Goal: Information Seeking & Learning: Learn about a topic

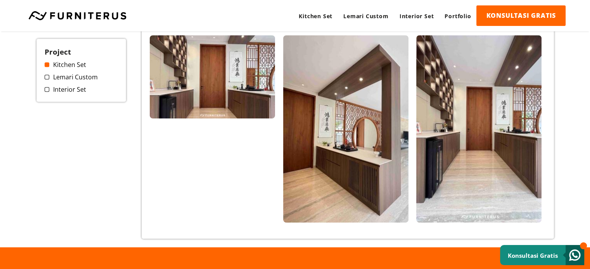
scroll to position [388, 0]
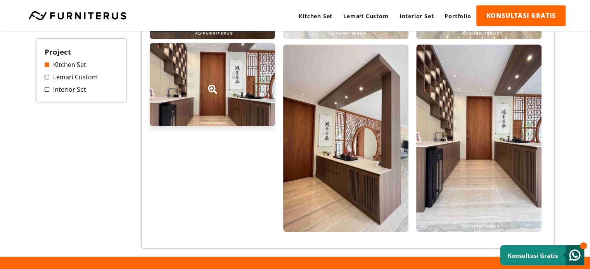
click at [226, 97] on div at bounding box center [212, 84] width 125 height 83
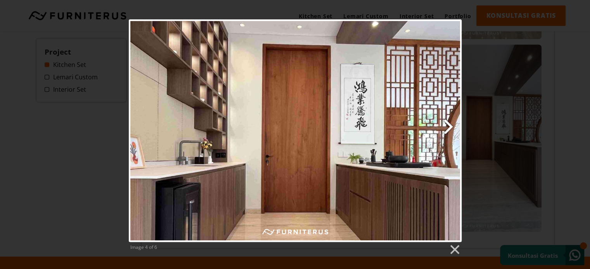
click at [447, 124] on link "Next image" at bounding box center [354, 130] width 213 height 223
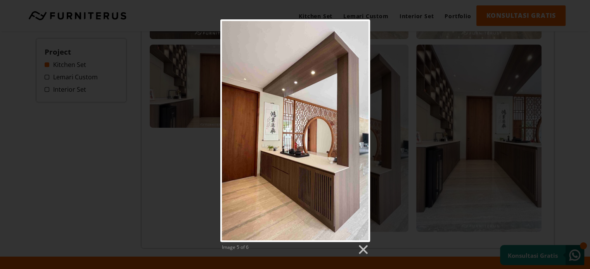
click at [411, 88] on div "Image 5 of 6" at bounding box center [295, 137] width 590 height 236
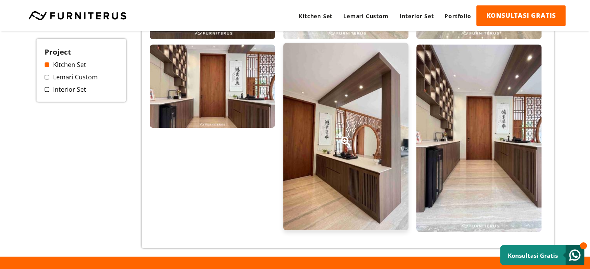
click at [349, 108] on div at bounding box center [345, 137] width 125 height 188
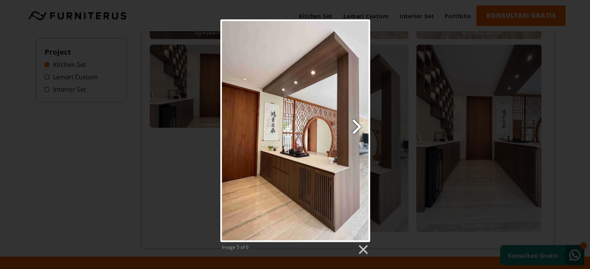
click at [354, 128] on link "Next image" at bounding box center [322, 130] width 96 height 223
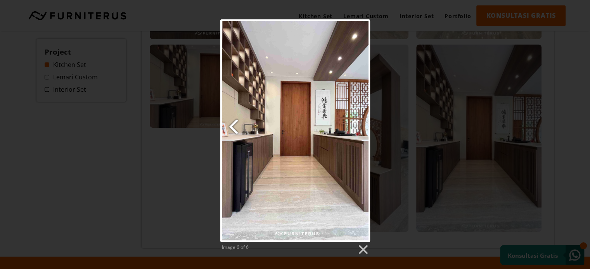
click at [225, 131] on link "Previous image" at bounding box center [245, 130] width 51 height 223
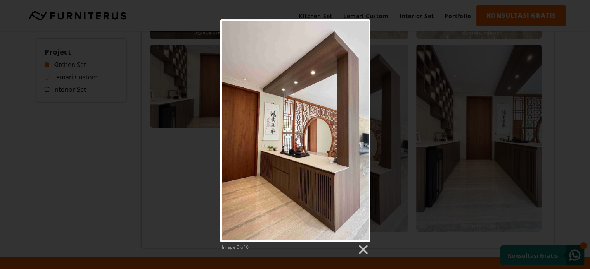
click at [416, 131] on div "Image 5 of 6" at bounding box center [295, 137] width 590 height 236
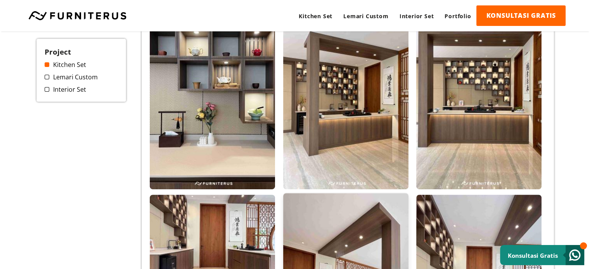
scroll to position [233, 0]
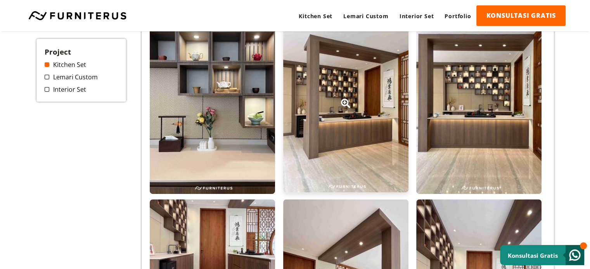
click at [333, 112] on div at bounding box center [345, 99] width 125 height 188
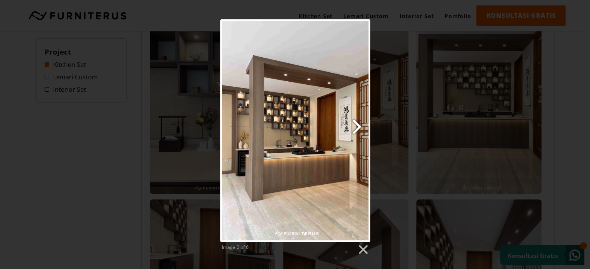
click at [357, 128] on link "Next image" at bounding box center [322, 130] width 96 height 223
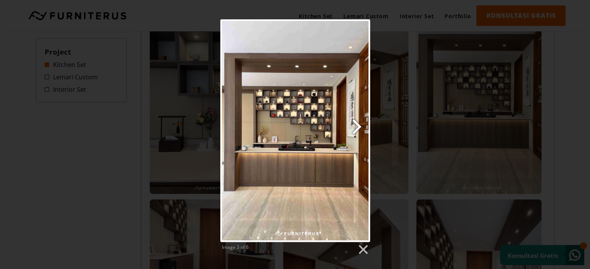
click at [357, 128] on link "Next image" at bounding box center [322, 130] width 96 height 223
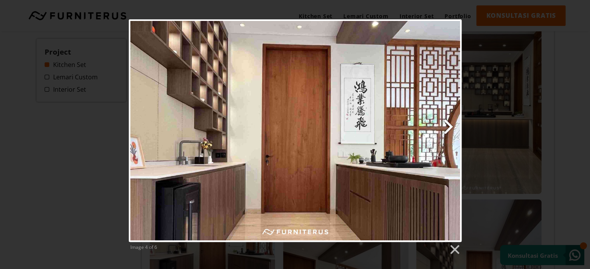
click at [447, 130] on link "Next image" at bounding box center [354, 130] width 213 height 223
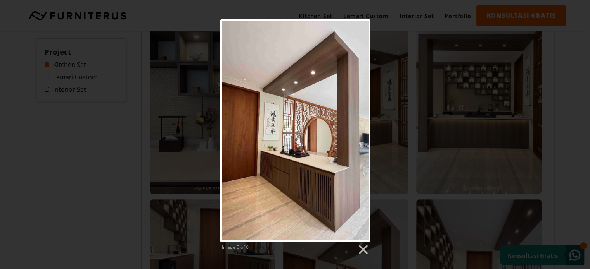
click at [548, 136] on div "Image 5 of 6" at bounding box center [295, 137] width 590 height 236
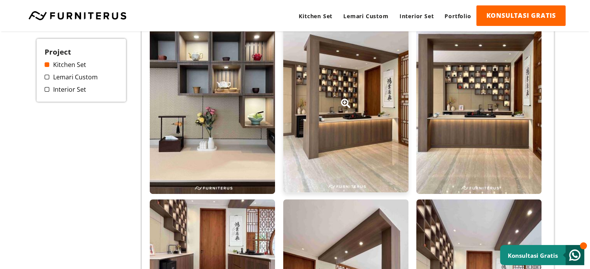
click at [367, 97] on div at bounding box center [345, 99] width 125 height 188
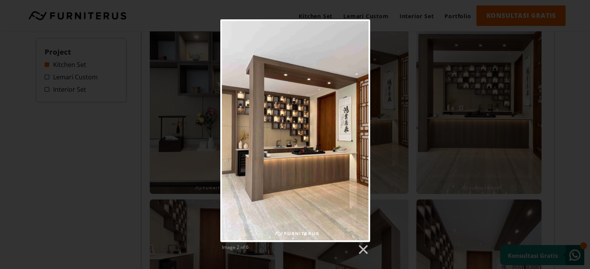
click at [548, 142] on div "Image 2 of 6" at bounding box center [295, 137] width 590 height 236
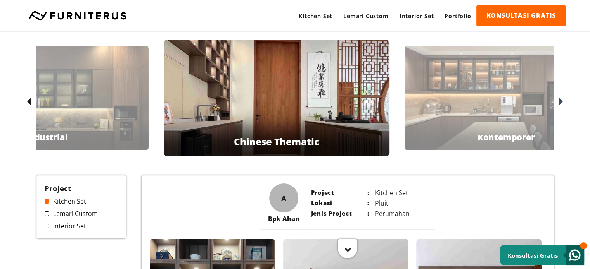
scroll to position [0, 0]
click at [564, 99] on div at bounding box center [560, 102] width 12 height 12
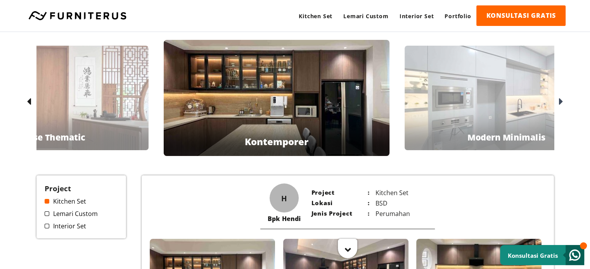
click at [560, 101] on icon at bounding box center [561, 102] width 4 height 11
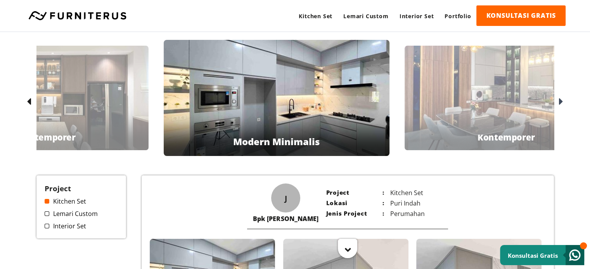
click at [560, 101] on icon at bounding box center [561, 102] width 4 height 11
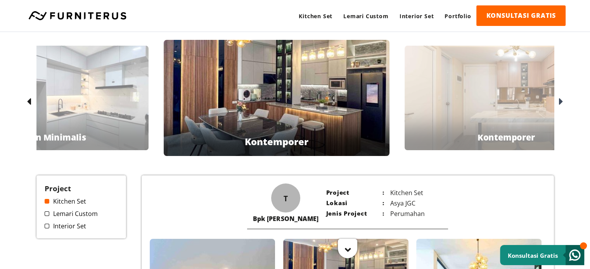
click at [561, 100] on icon at bounding box center [561, 102] width 4 height 11
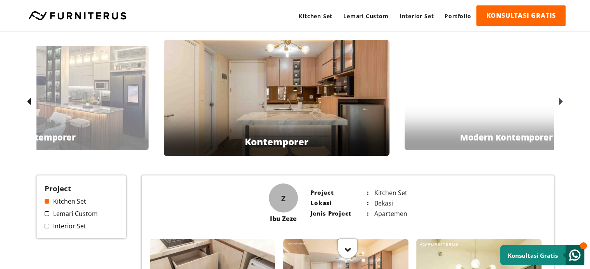
click at [31, 99] on icon at bounding box center [29, 102] width 4 height 11
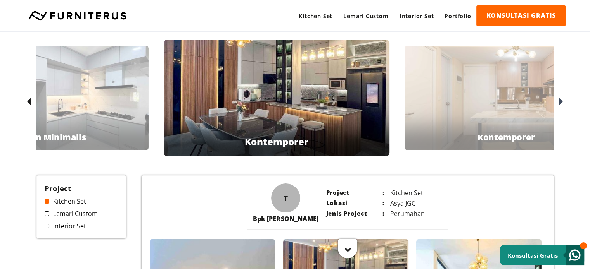
click at [31, 99] on icon at bounding box center [29, 102] width 4 height 11
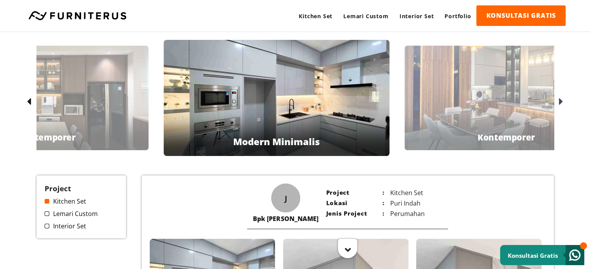
click at [31, 99] on icon at bounding box center [29, 102] width 4 height 11
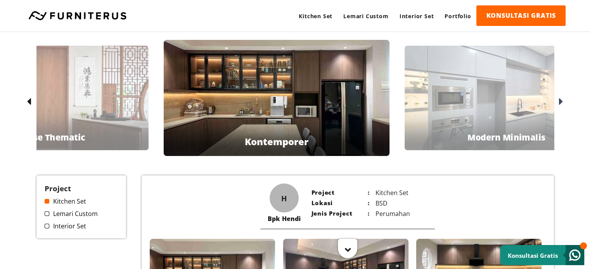
click at [31, 99] on icon at bounding box center [29, 102] width 4 height 11
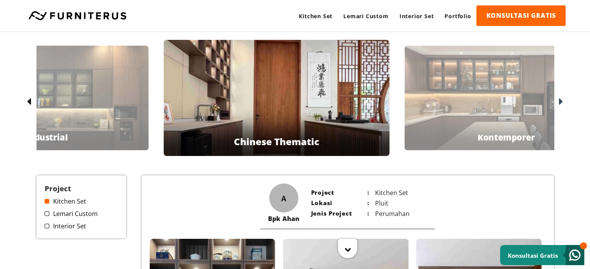
click at [31, 99] on icon at bounding box center [29, 102] width 4 height 11
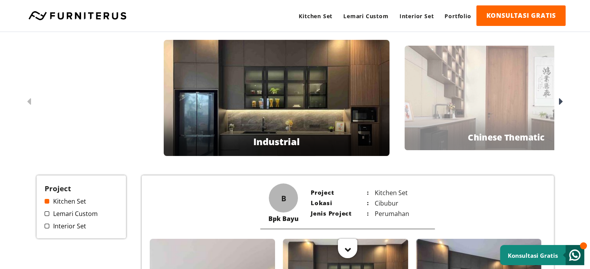
click at [31, 99] on icon at bounding box center [29, 102] width 4 height 11
click at [74, 224] on link "Interior Set" at bounding box center [82, 226] width 74 height 9
click at [45, 224] on span at bounding box center [47, 226] width 5 height 5
click at [48, 201] on span at bounding box center [47, 201] width 5 height 5
click at [48, 226] on span at bounding box center [47, 226] width 5 height 5
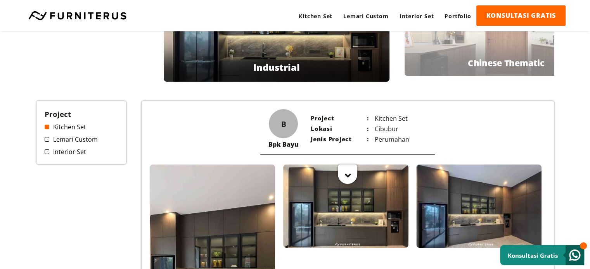
scroll to position [78, 0]
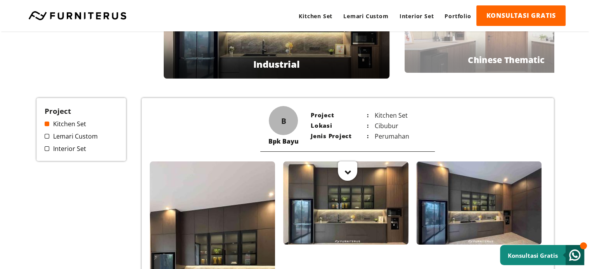
click at [78, 152] on link "Interior Set" at bounding box center [82, 149] width 74 height 9
click at [46, 150] on span at bounding box center [47, 149] width 5 height 5
click at [48, 150] on span at bounding box center [47, 149] width 5 height 5
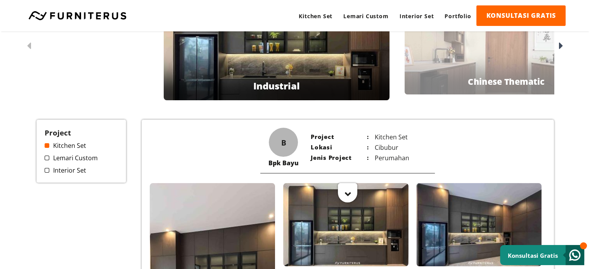
scroll to position [0, 0]
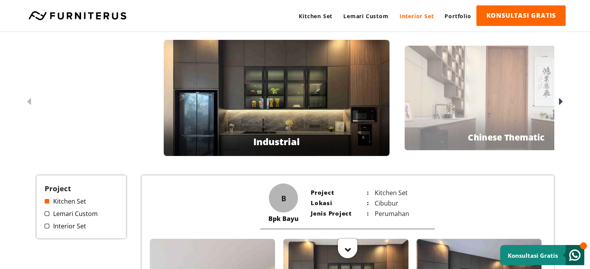
click at [428, 17] on link "Interior Set" at bounding box center [416, 15] width 45 height 21
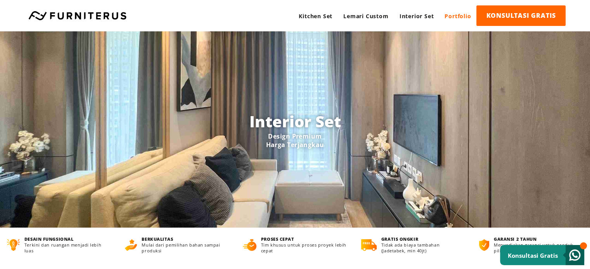
click at [454, 13] on link "Portfolio" at bounding box center [457, 15] width 37 height 21
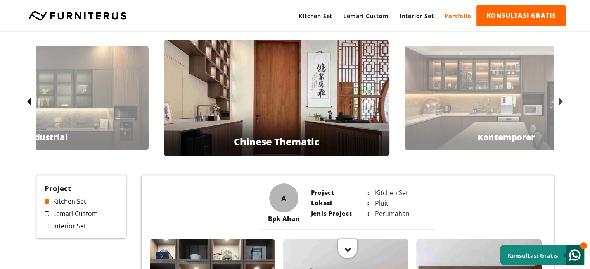
click at [449, 17] on link "Portfolio" at bounding box center [457, 15] width 37 height 21
click at [76, 227] on link "Interior Set" at bounding box center [82, 226] width 74 height 9
click at [48, 225] on span at bounding box center [47, 226] width 5 height 5
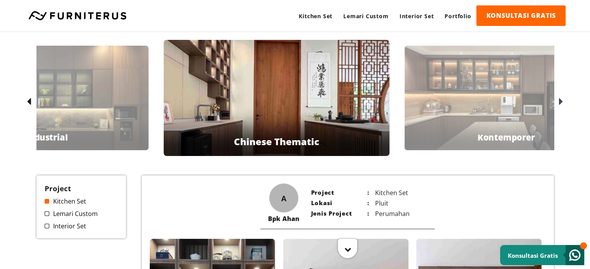
click at [48, 225] on span at bounding box center [47, 226] width 5 height 5
click at [47, 225] on span at bounding box center [47, 226] width 5 height 5
click at [560, 102] on icon at bounding box center [561, 102] width 4 height 11
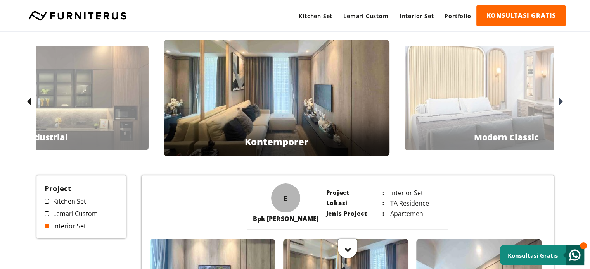
click at [561, 97] on icon at bounding box center [561, 102] width 4 height 11
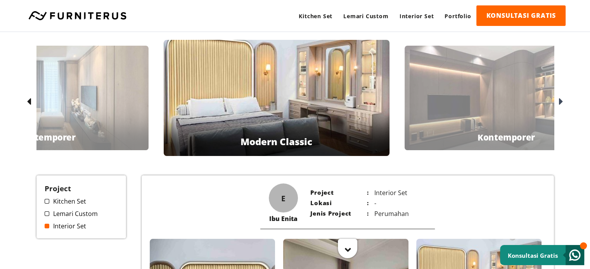
click at [561, 98] on icon at bounding box center [561, 102] width 4 height 11
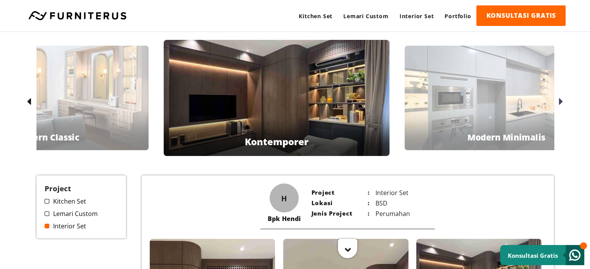
click at [561, 98] on icon at bounding box center [561, 102] width 4 height 11
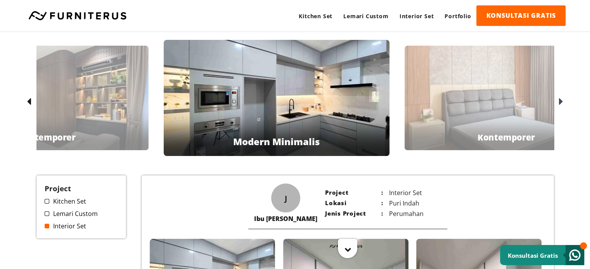
click at [31, 102] on icon at bounding box center [29, 102] width 4 height 11
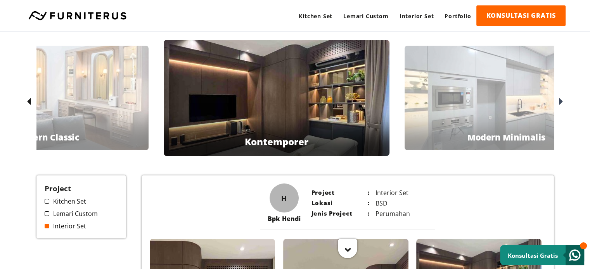
click at [557, 101] on div at bounding box center [560, 102] width 12 height 12
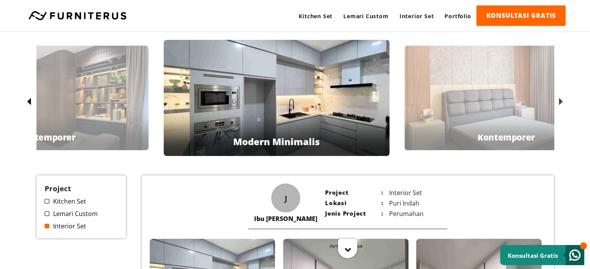
click at [557, 101] on div at bounding box center [560, 102] width 12 height 12
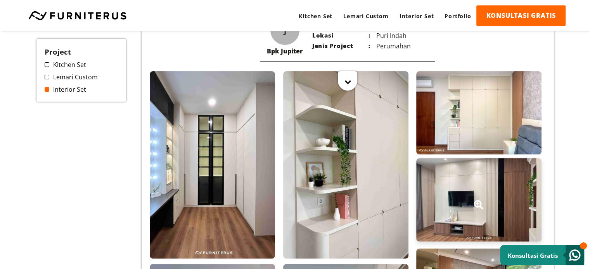
scroll to position [39, 0]
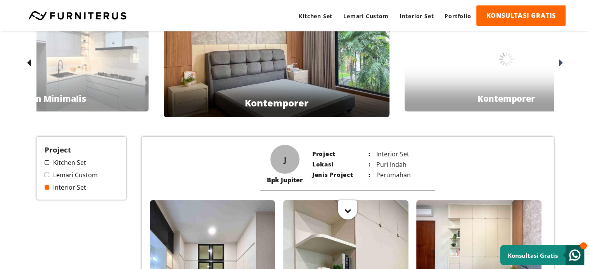
click at [560, 66] on icon at bounding box center [561, 63] width 4 height 11
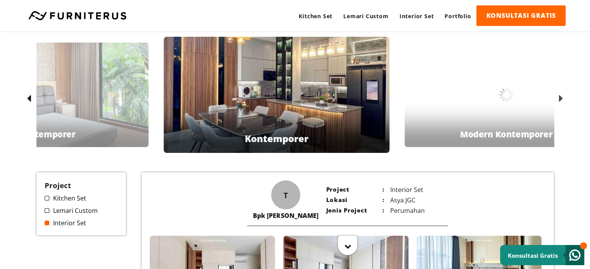
scroll to position [0, 0]
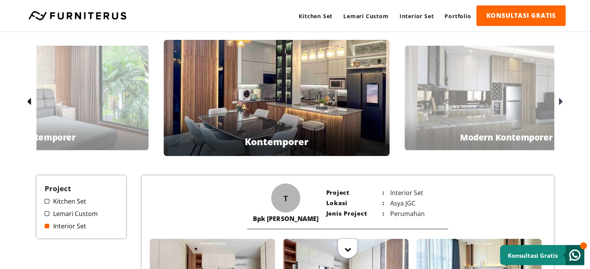
click at [562, 101] on icon at bounding box center [561, 102] width 4 height 11
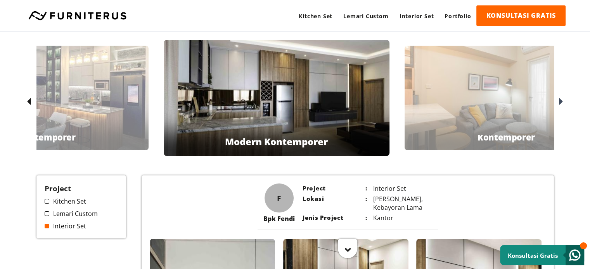
click at [561, 103] on icon at bounding box center [561, 102] width 4 height 11
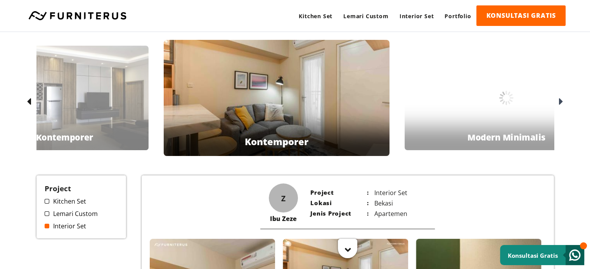
click at [561, 103] on icon at bounding box center [561, 102] width 4 height 11
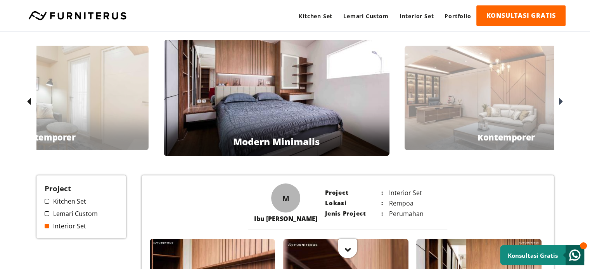
click at [561, 103] on icon at bounding box center [561, 102] width 4 height 11
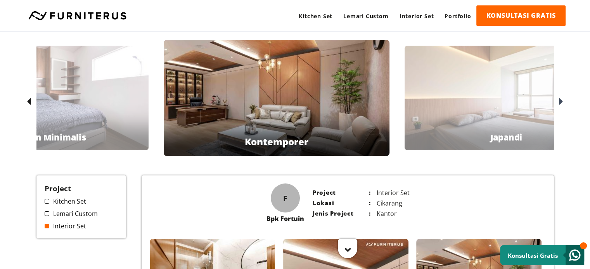
click at [34, 98] on div at bounding box center [30, 102] width 12 height 12
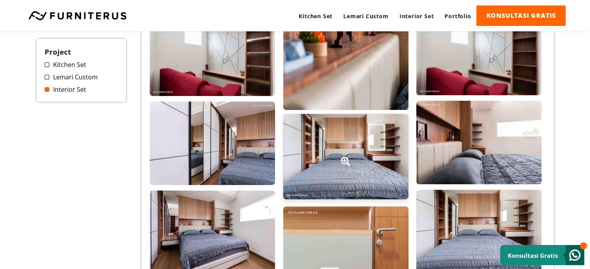
scroll to position [465, 0]
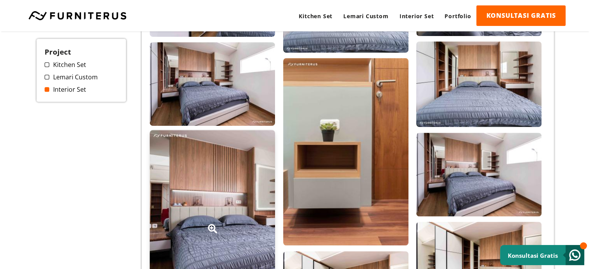
click at [233, 178] on div at bounding box center [212, 224] width 125 height 188
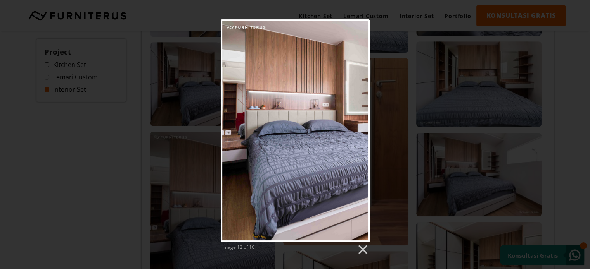
click at [576, 93] on div "Image 12 of 16" at bounding box center [295, 137] width 590 height 236
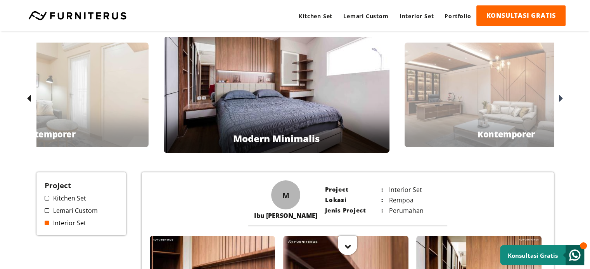
scroll to position [0, 0]
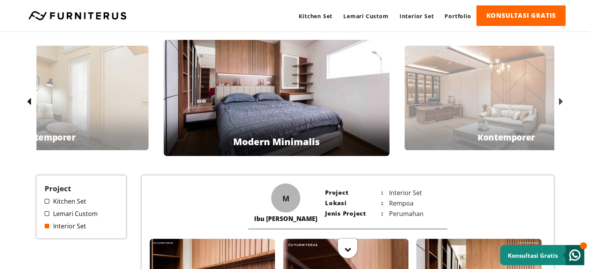
click at [562, 102] on icon at bounding box center [561, 102] width 4 height 11
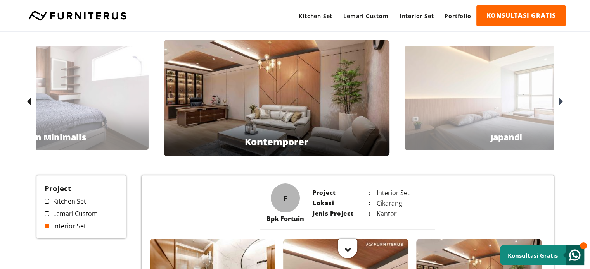
click at [562, 102] on icon at bounding box center [561, 102] width 4 height 11
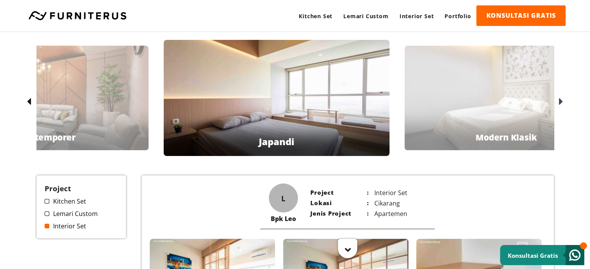
click at [560, 102] on icon at bounding box center [561, 102] width 4 height 11
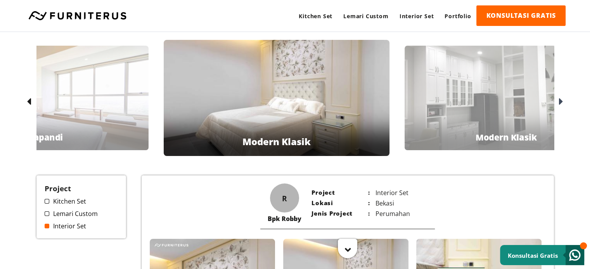
click at [562, 102] on icon at bounding box center [561, 102] width 4 height 11
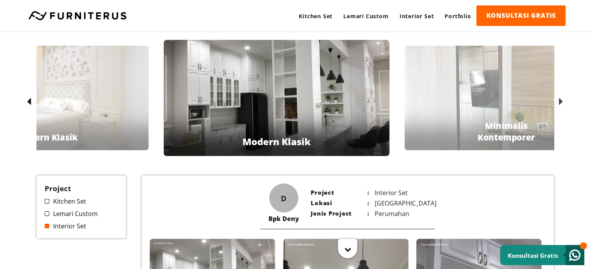
click at [562, 102] on icon at bounding box center [561, 102] width 4 height 11
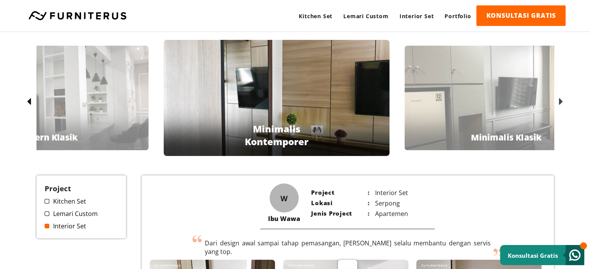
click at [562, 102] on icon at bounding box center [561, 102] width 4 height 11
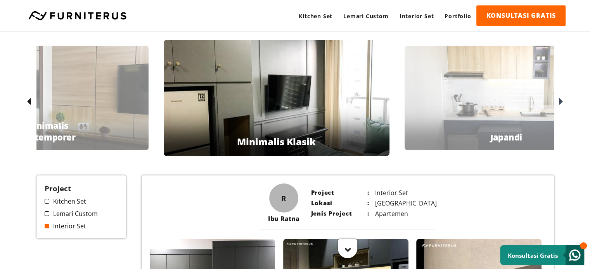
click at [562, 102] on icon at bounding box center [561, 102] width 4 height 11
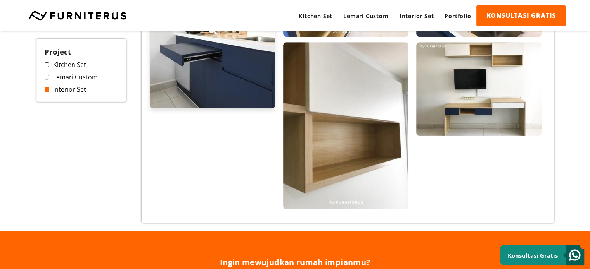
scroll to position [310, 0]
